Goal: Task Accomplishment & Management: Use online tool/utility

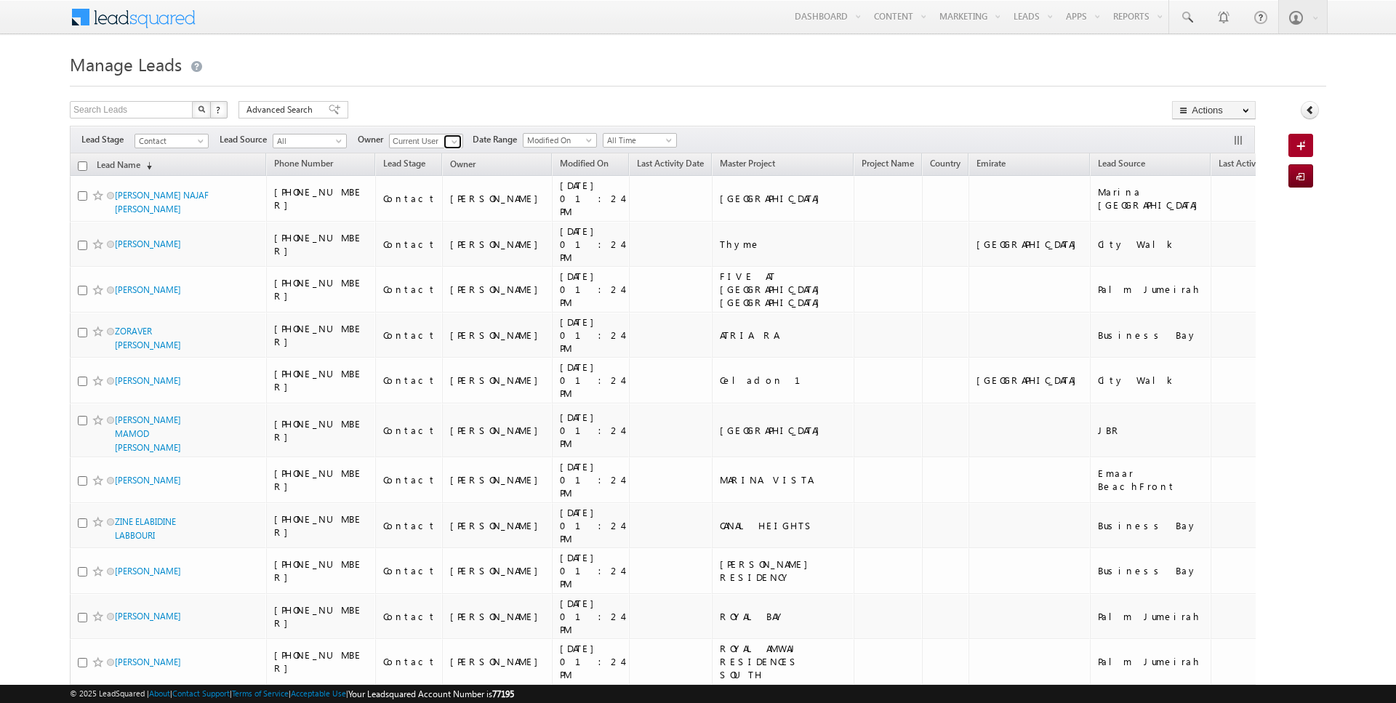
click at [449, 143] on span at bounding box center [455, 142] width 12 height 12
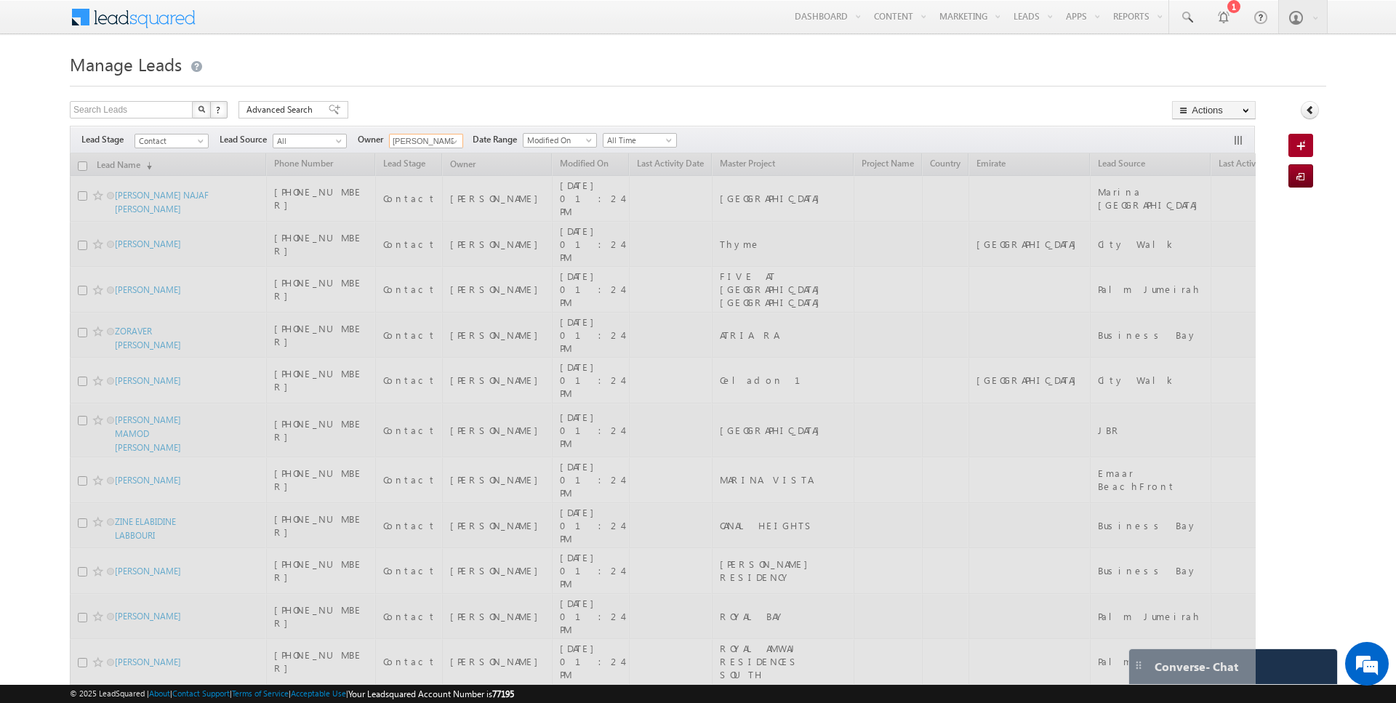
type input "[PERSON_NAME]"
click at [409, 60] on h1 "Manage Leads" at bounding box center [698, 63] width 1256 height 28
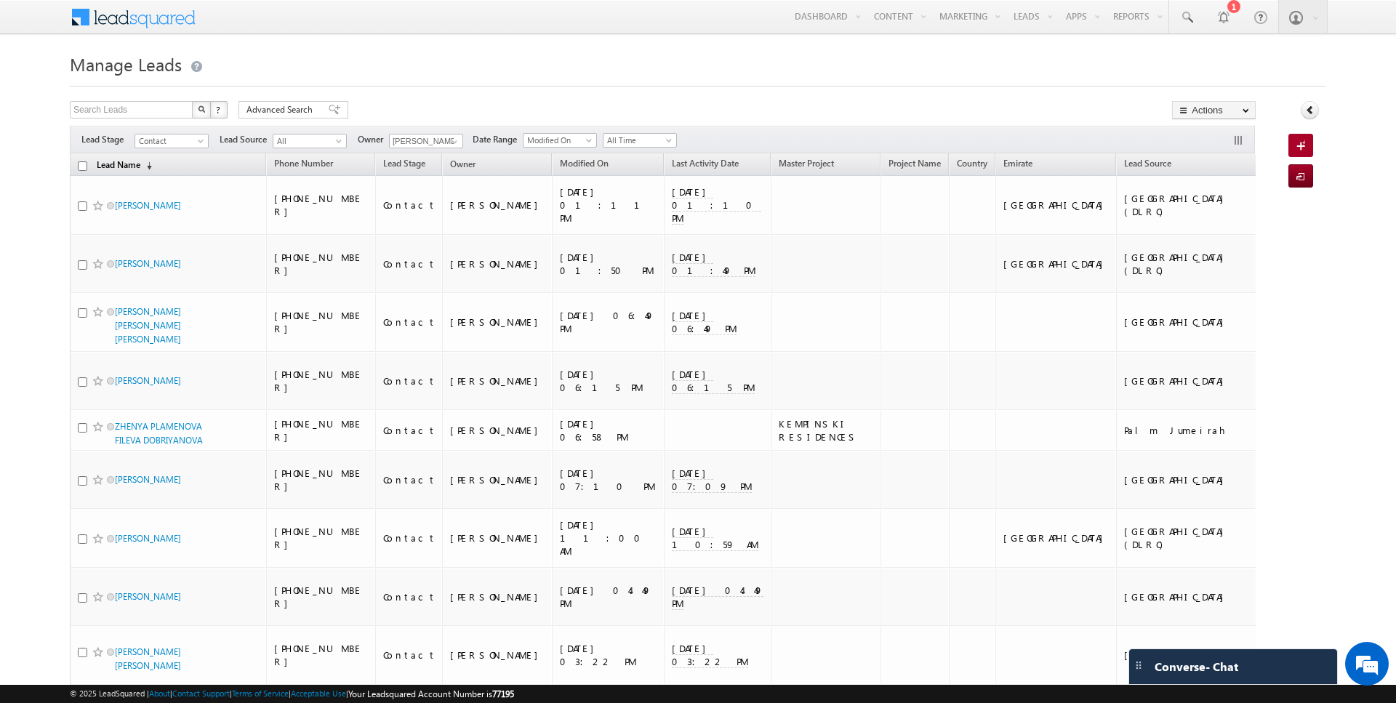
click at [117, 161] on link "Lead Name (sorted descending)" at bounding box center [124, 165] width 70 height 19
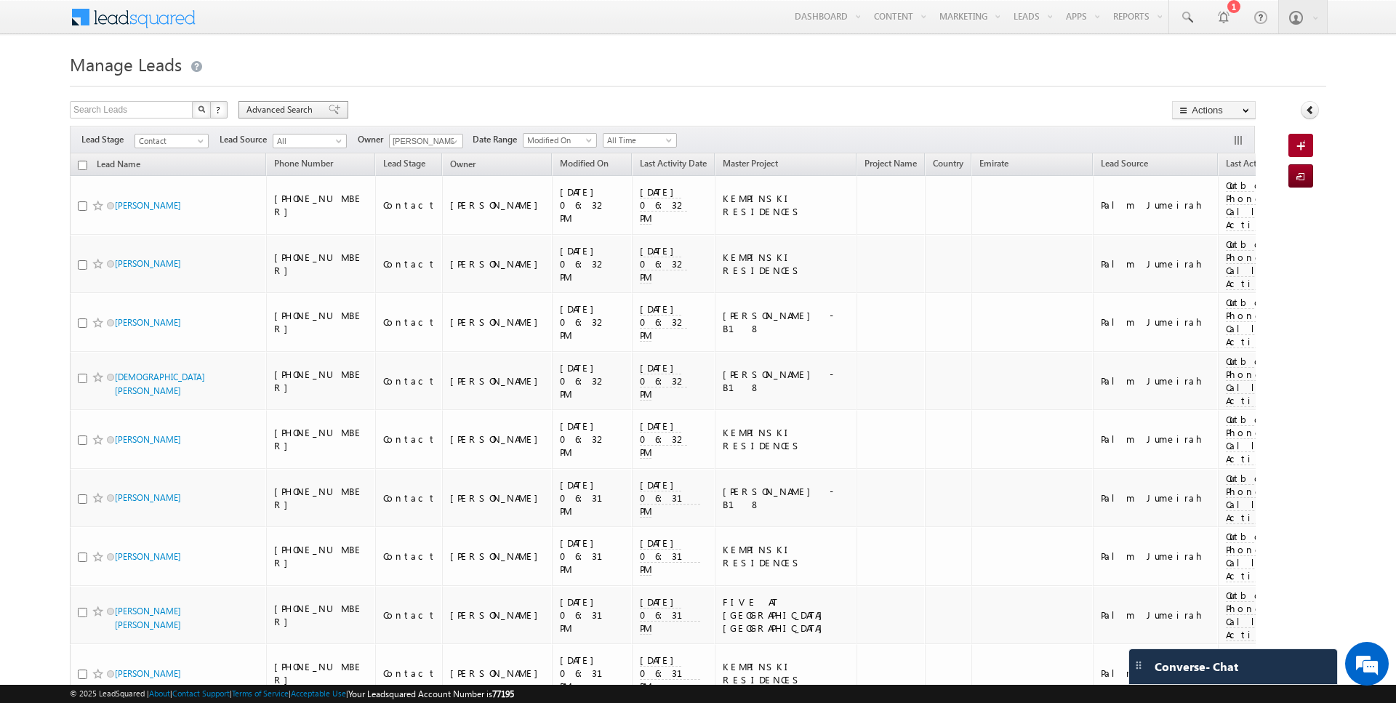
click at [290, 111] on span "Advanced Search" at bounding box center [281, 109] width 71 height 13
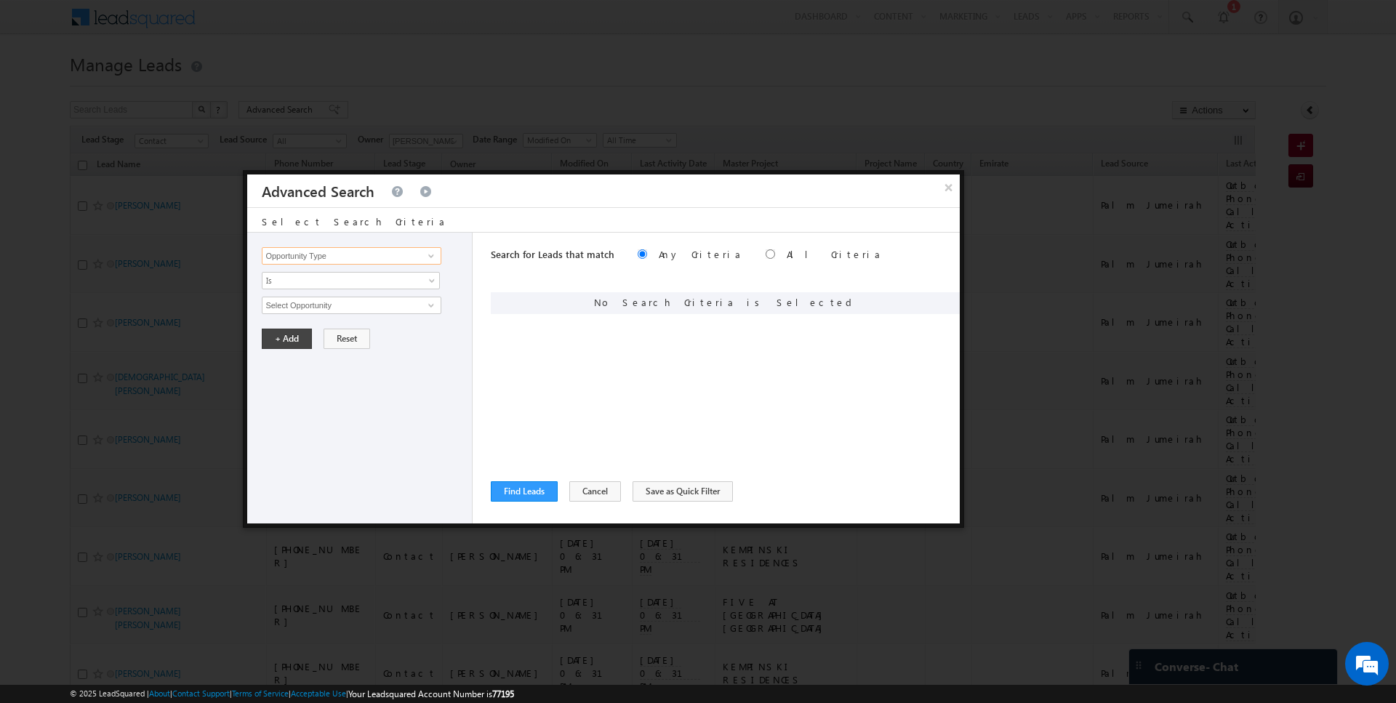
click at [393, 258] on input "Opportunity Type" at bounding box center [351, 255] width 179 height 17
type input "Lead Source"
click at [310, 302] on span "None Selected" at bounding box center [344, 305] width 165 height 16
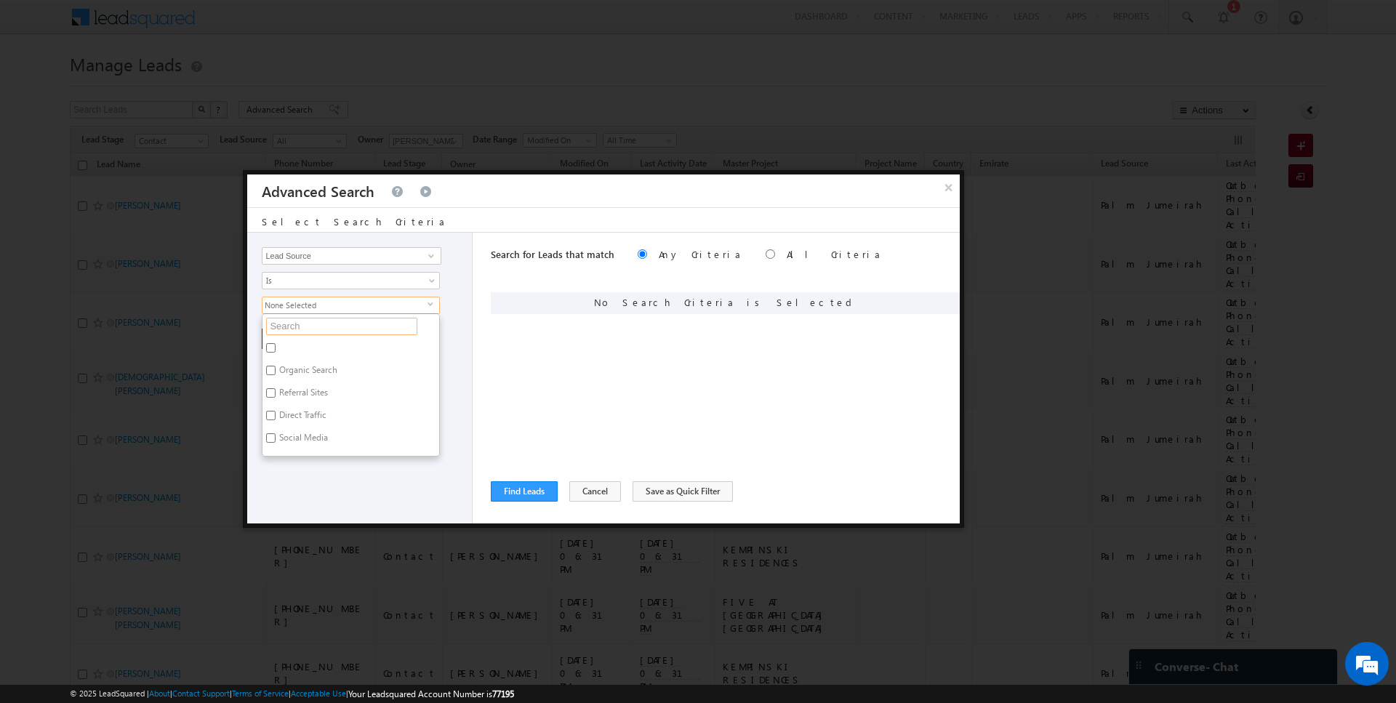
click at [288, 323] on input "text" at bounding box center [341, 326] width 151 height 17
type input "marina"
click at [284, 346] on label "Marina [GEOGRAPHIC_DATA]" at bounding box center [333, 350] width 142 height 23
click at [276, 346] on input "Marina [GEOGRAPHIC_DATA]" at bounding box center [270, 347] width 9 height 9
checkbox input "true"
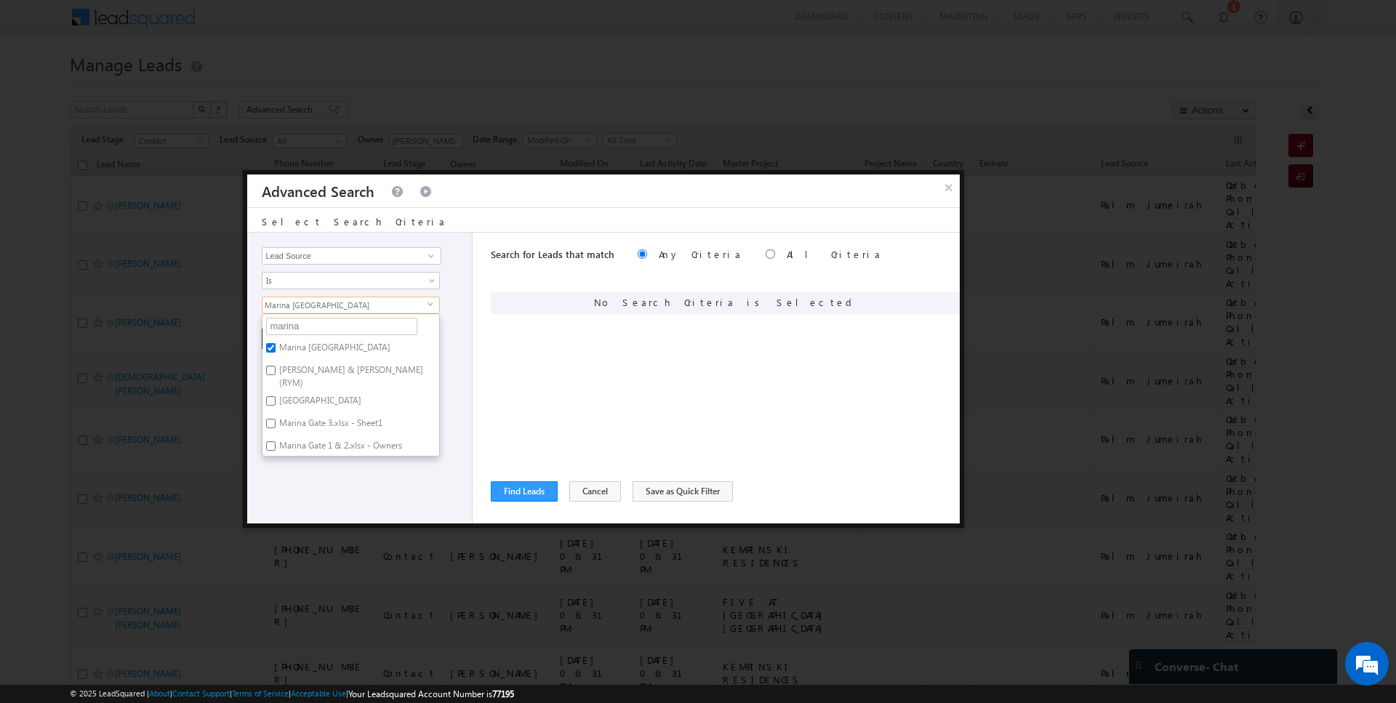
click at [304, 392] on label "[GEOGRAPHIC_DATA]" at bounding box center [318, 403] width 113 height 23
click at [276, 396] on input "[GEOGRAPHIC_DATA]" at bounding box center [270, 400] width 9 height 9
checkbox input "true"
click at [523, 385] on div "Search for Leads that match Any Criteria All Criteria Note that the current tri…" at bounding box center [725, 378] width 469 height 291
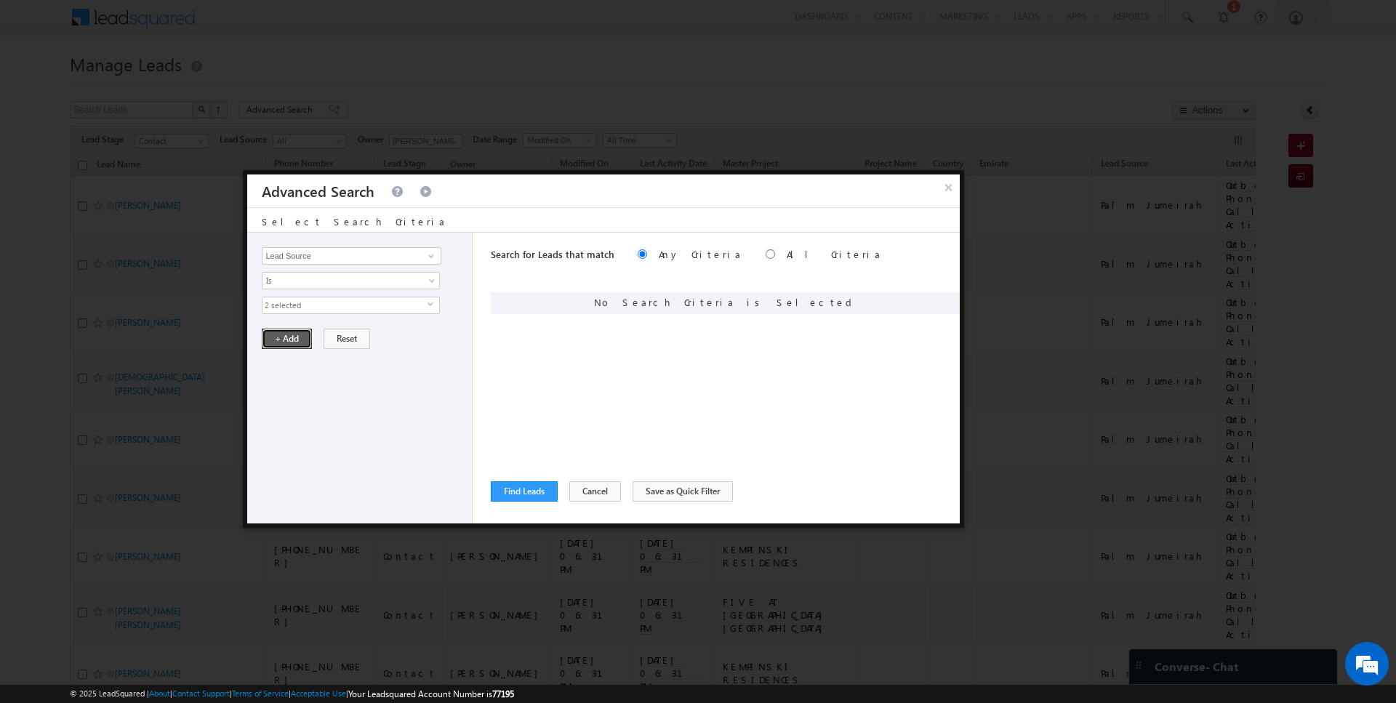
click at [288, 339] on button "+ Add" at bounding box center [287, 339] width 50 height 20
click at [513, 497] on button "Find Leads" at bounding box center [524, 491] width 67 height 20
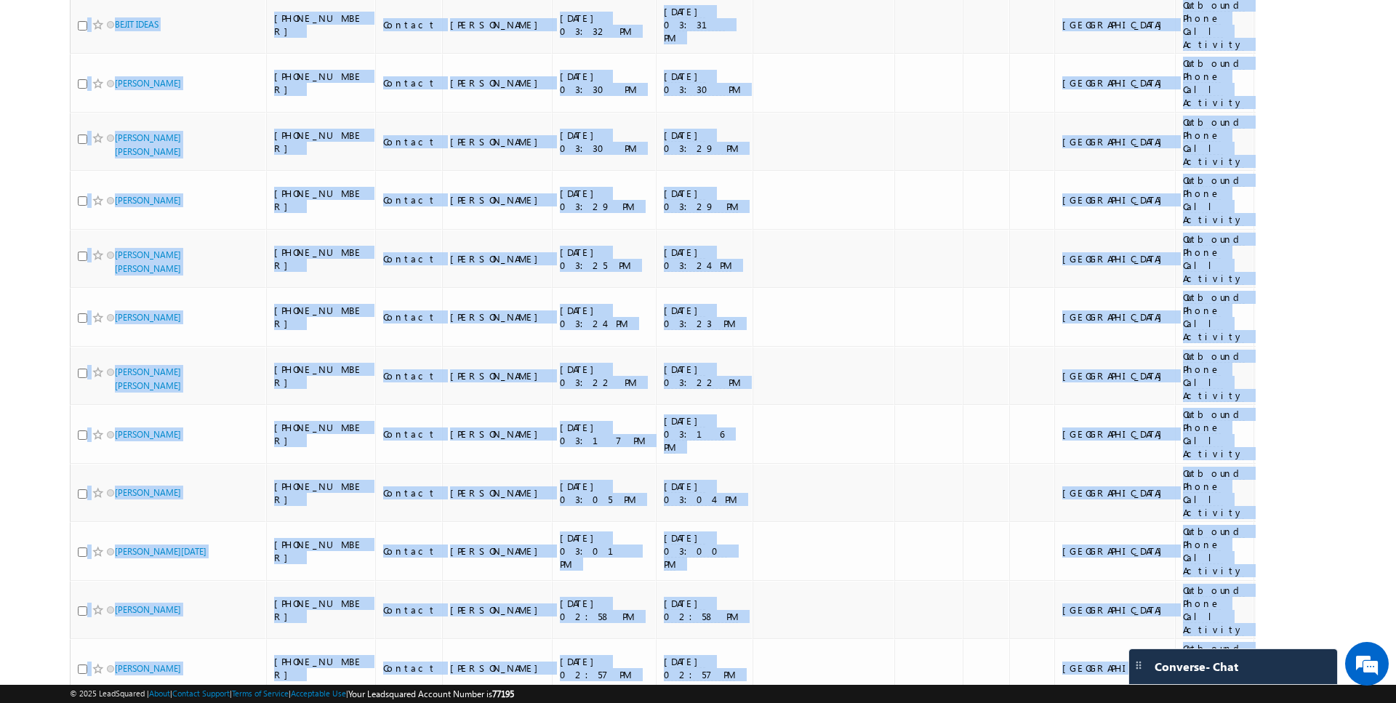
scroll to position [3166, 0]
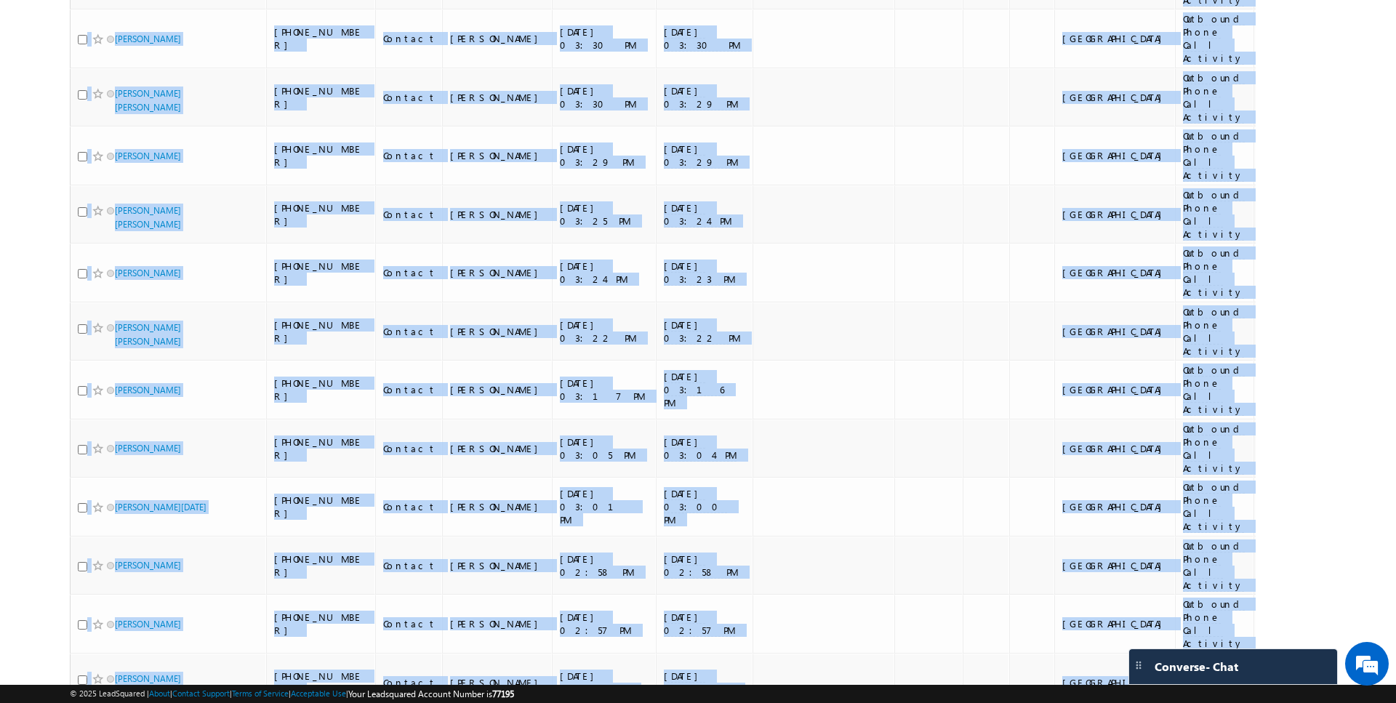
drag, startPoint x: 56, startPoint y: 169, endPoint x: 1160, endPoint y: 575, distance: 1176.4
copy table "Lead Name (sorted descending) Phone Number Lead Stage Owner Modified On Last Ac…"
